Goal: Obtain resource: Obtain resource

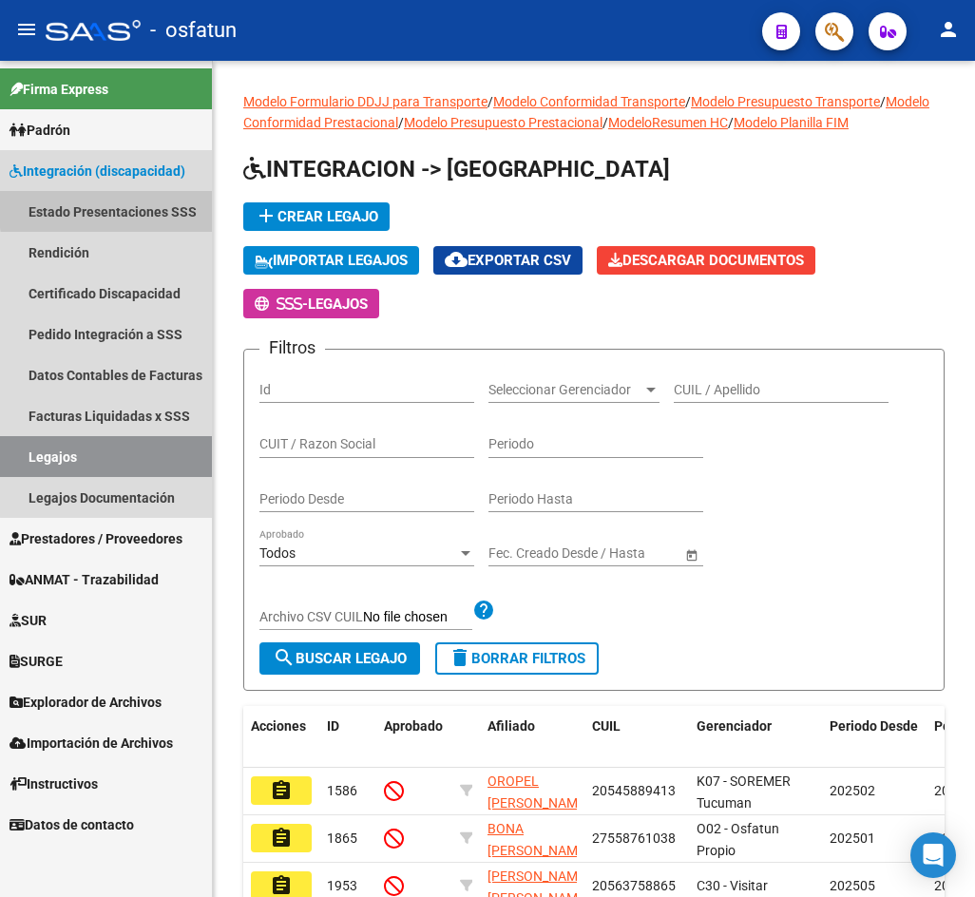
click at [155, 205] on link "Estado Presentaciones SSS" at bounding box center [106, 211] width 212 height 41
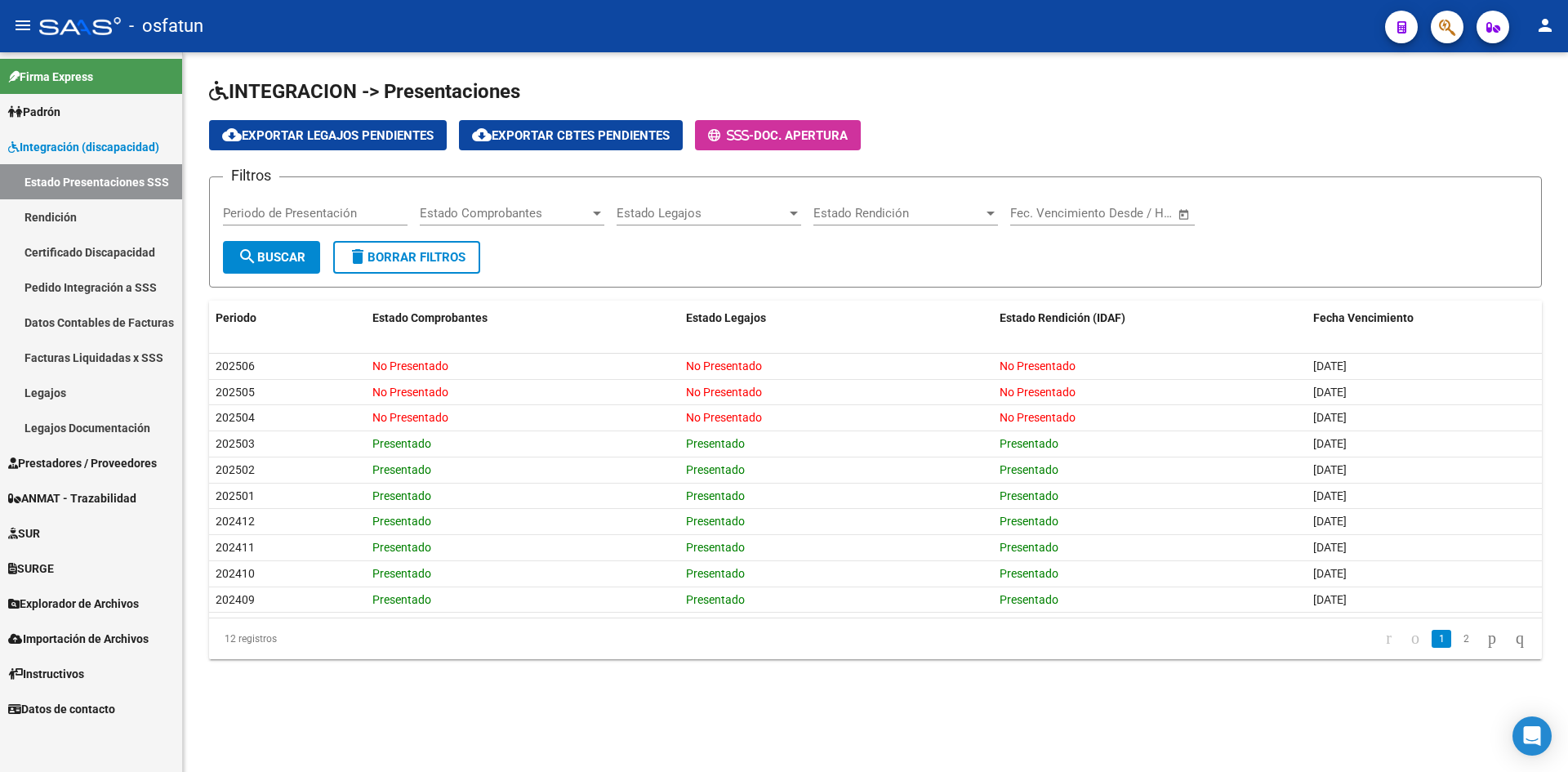
click at [837, 676] on div "INTEGRACION -> Presentaciones cloud_download Exportar Legajos Pendientes cloud_…" at bounding box center [875, 382] width 1385 height 659
click at [823, 132] on span "Doc. Apertura" at bounding box center [800, 135] width 94 height 15
click at [837, 78] on h1 "INTEGRACION -> Presentaciones" at bounding box center [875, 92] width 1332 height 28
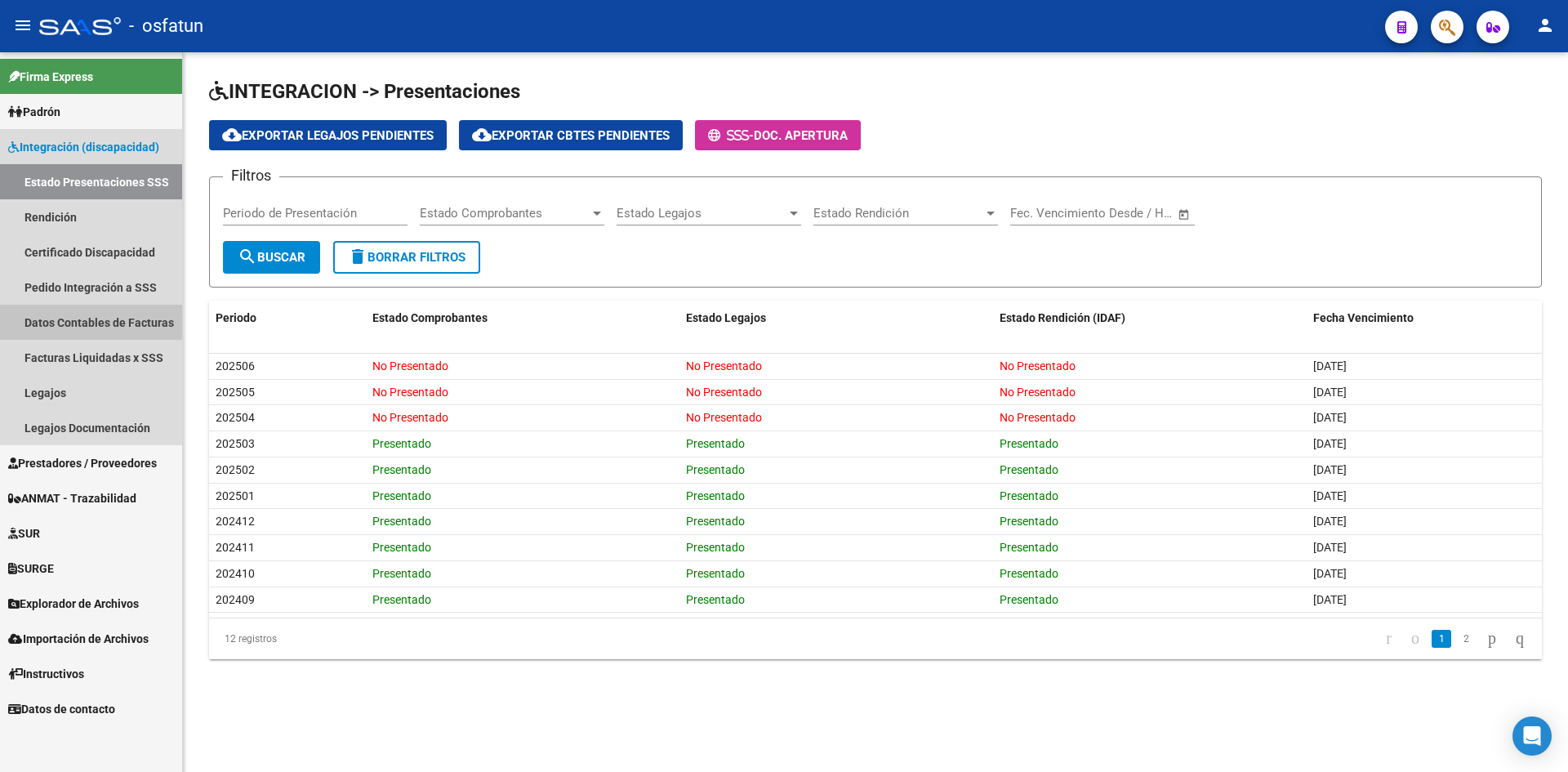
click at [109, 322] on link "Datos Contables de Facturas" at bounding box center [91, 322] width 182 height 35
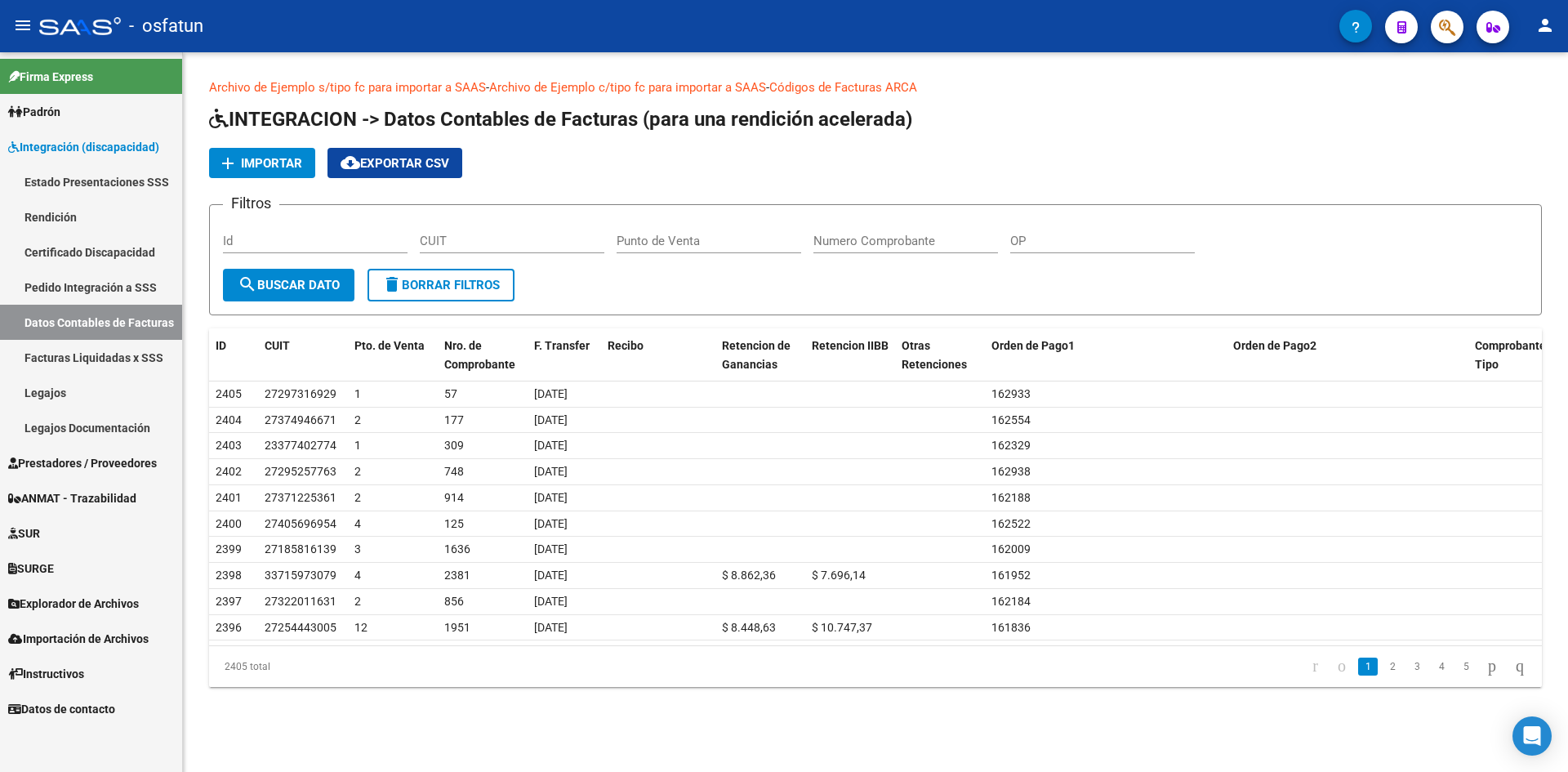
click at [837, 67] on div "Archivo de Ejemplo s/tipo fc para importar a SAAS - Archivo de Ejemplo c/tipo f…" at bounding box center [875, 395] width 1385 height 687
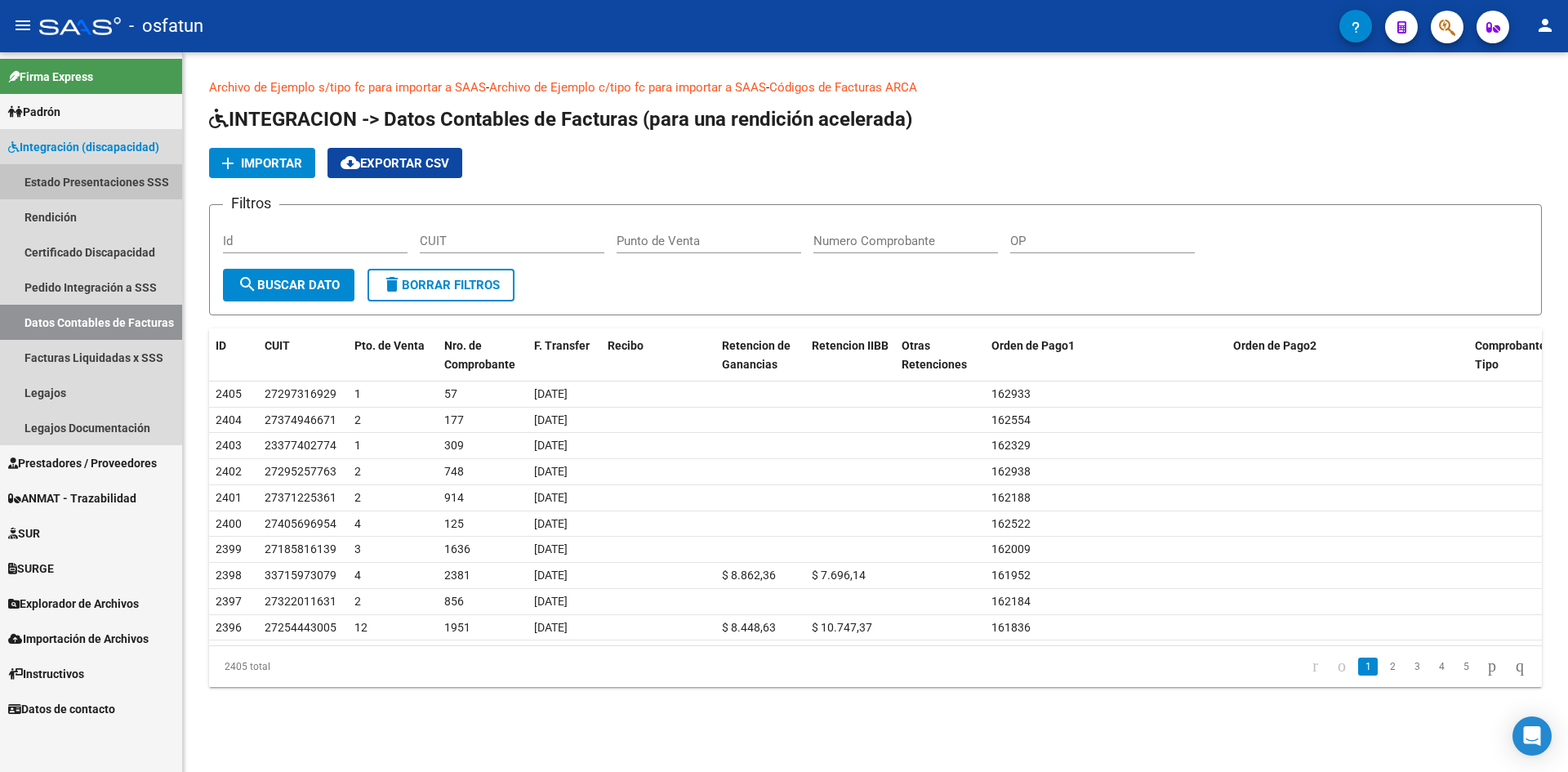
click at [90, 175] on link "Estado Presentaciones SSS" at bounding box center [91, 181] width 182 height 35
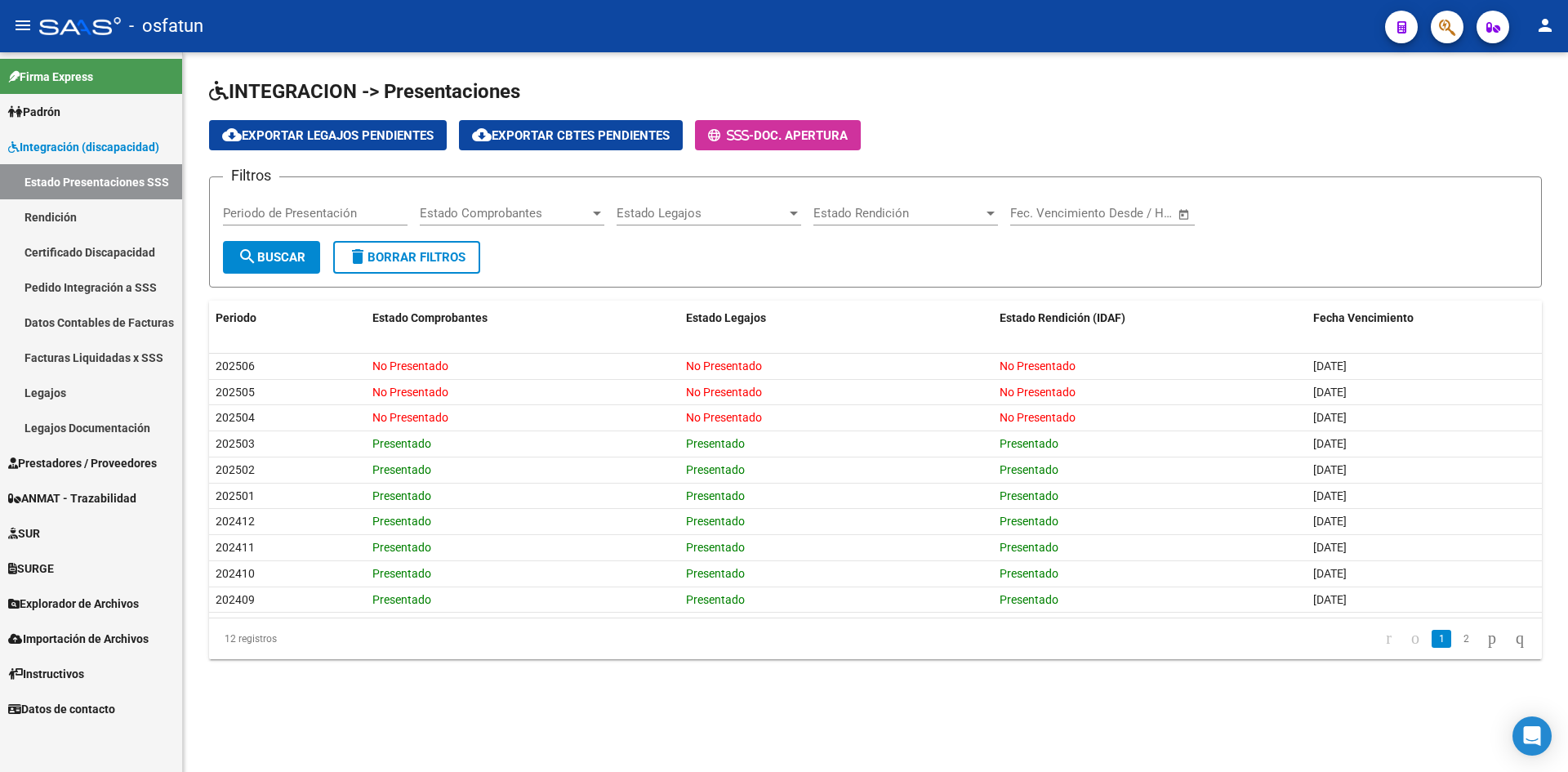
click at [837, 134] on div "cloud_download Exportar Legajos Pendientes cloud_download Exportar Cbtes Pendie…" at bounding box center [875, 135] width 1332 height 30
click at [837, 73] on div "INTEGRACION -> Presentaciones cloud_download Exportar Legajos Pendientes cloud_…" at bounding box center [875, 382] width 1385 height 659
click at [837, 680] on div "INTEGRACION -> Presentaciones cloud_download Exportar Legajos Pendientes cloud_…" at bounding box center [875, 382] width 1385 height 659
click at [837, 726] on mat-sidenav-content "INTEGRACION -> Presentaciones cloud_download Exportar Legajos Pendientes cloud_…" at bounding box center [875, 412] width 1385 height 720
click at [837, 652] on datatable-pager "1 2" at bounding box center [1007, 639] width 1052 height 28
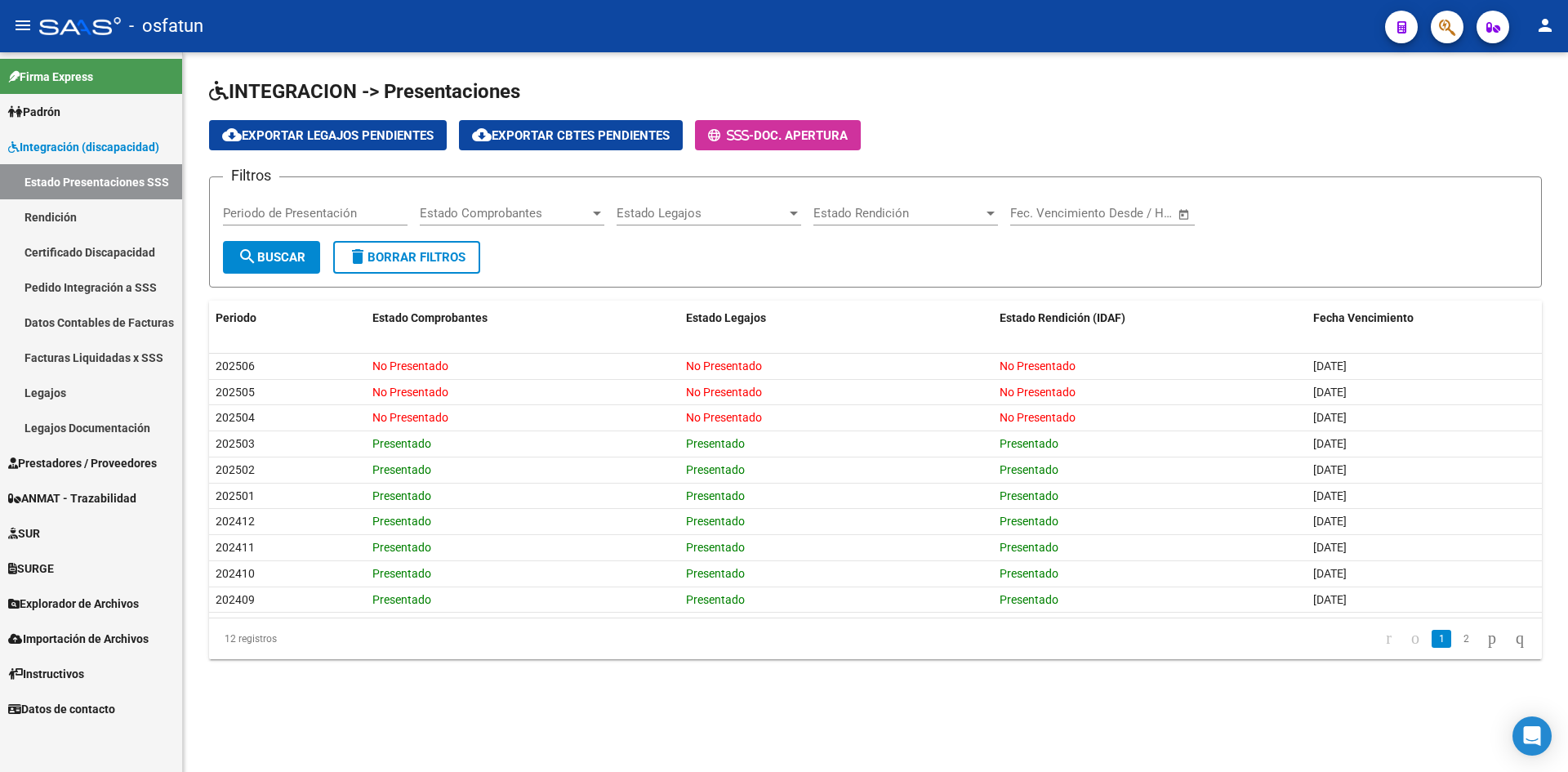
click at [837, 86] on h1 "INTEGRACION -> Presentaciones" at bounding box center [875, 92] width 1332 height 28
click at [837, 123] on div "cloud_download Exportar Legajos Pendientes cloud_download Exportar Cbtes Pendie…" at bounding box center [875, 135] width 1332 height 30
click at [837, 125] on div "cloud_download Exportar Legajos Pendientes cloud_download Exportar Cbtes Pendie…" at bounding box center [875, 135] width 1332 height 30
click at [837, 114] on app-list-header "INTEGRACION -> Presentaciones cloud_download Exportar Legajos Pendientes cloud_…" at bounding box center [875, 182] width 1332 height 209
click at [837, 88] on h1 "INTEGRACION -> Presentaciones" at bounding box center [875, 92] width 1332 height 28
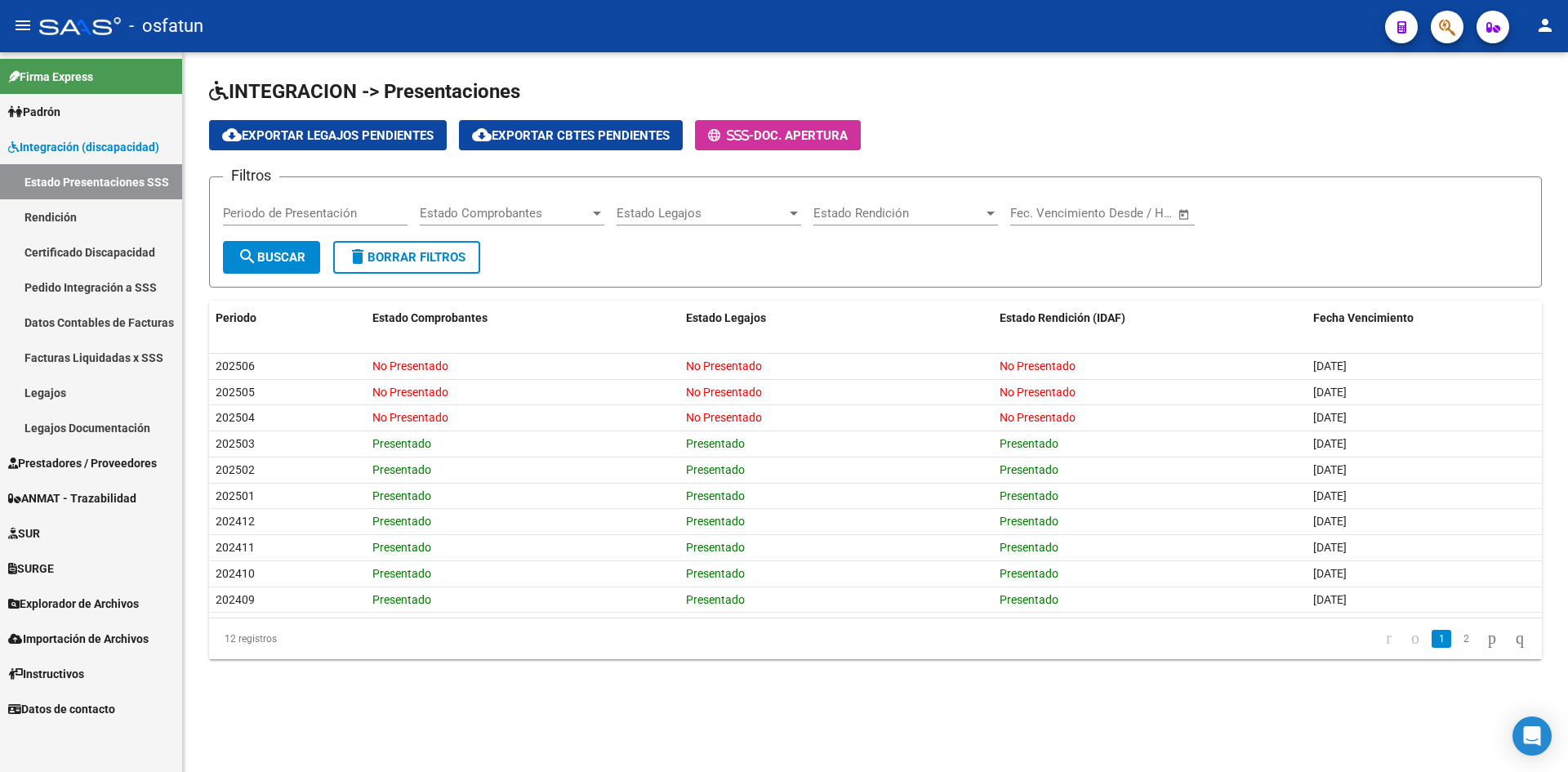
click at [837, 93] on h1 "INTEGRACION -> Presentaciones" at bounding box center [875, 92] width 1332 height 28
drag, startPoint x: 852, startPoint y: 728, endPoint x: 846, endPoint y: 720, distance: 10.0
click at [837, 727] on mat-sidenav-content "INTEGRACION -> Presentaciones cloud_download Exportar Legajos Pendientes cloud_…" at bounding box center [875, 412] width 1385 height 720
